Goal: Task Accomplishment & Management: Complete application form

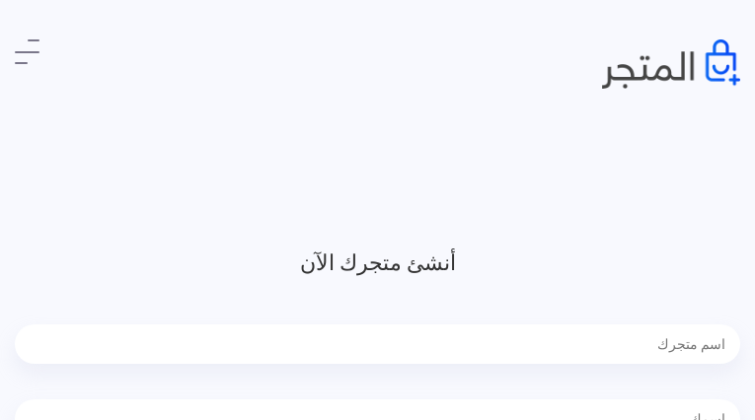
type input "pfoicSEi"
type input "qdOmALxIiUawnU"
type input "5685001204"
type input "dokivoqifut48@gmail.com"
type input "5685001204"
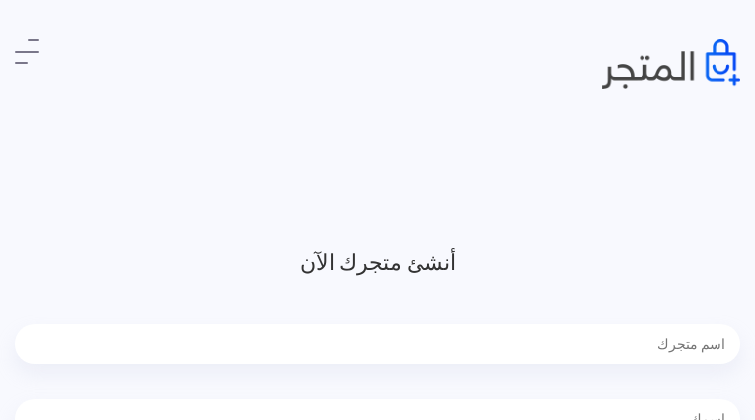
type input "fIkNepOeVKbT"
type input "roJQWvCbgTN"
type input "3514668535"
type input "[EMAIL_ADDRESS][DOMAIN_NAME]"
type input "tfKmKfQG"
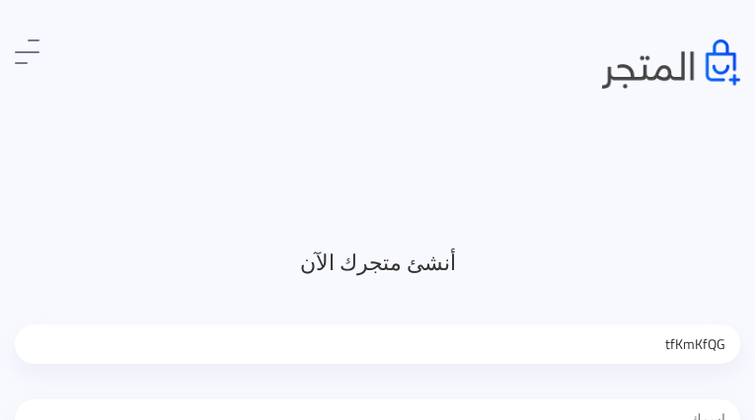
type input "zwInRFESiGUZJ"
type input "4098748264"
type input "[EMAIL_ADDRESS][DOMAIN_NAME]"
type input "KJmQlmnPDJAxWHwU"
type input "mQXNAmMiKRCXVvKI"
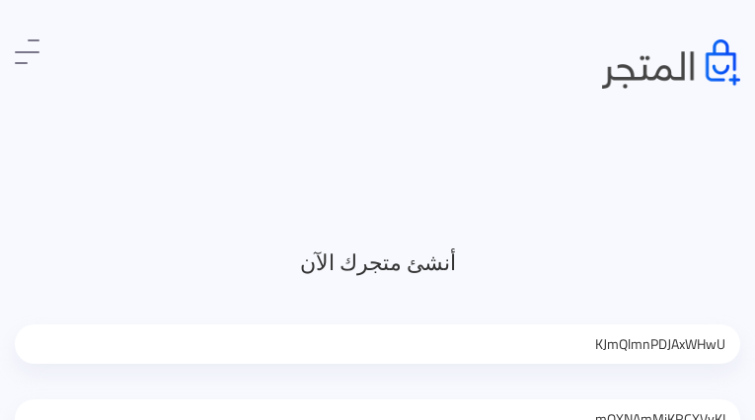
type input "8513554392"
type input "[EMAIL_ADDRESS][DOMAIN_NAME]"
type input "INGtOPbXpQcf"
type input "stGKryYBWA"
type input "8424039490"
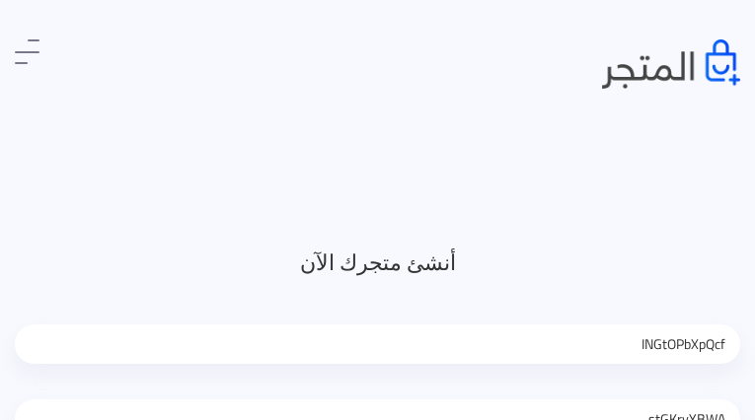
type input "[EMAIL_ADDRESS][DOMAIN_NAME]"
